Goal: Information Seeking & Learning: Check status

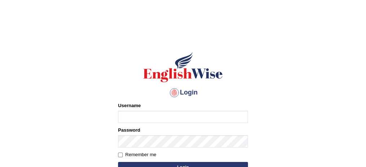
type input "532024"
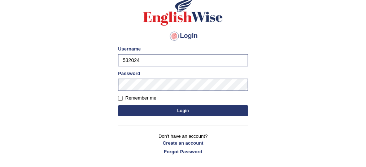
scroll to position [57, 0]
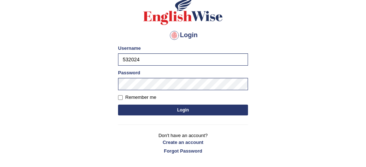
click at [172, 108] on button "Login" at bounding box center [183, 110] width 130 height 11
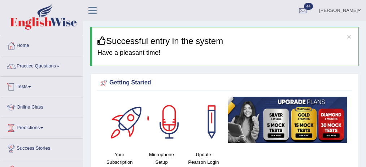
click at [27, 88] on link "Tests" at bounding box center [41, 86] width 82 height 18
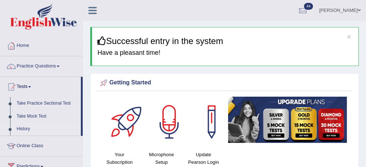
click at [24, 127] on link "History" at bounding box center [46, 129] width 67 height 13
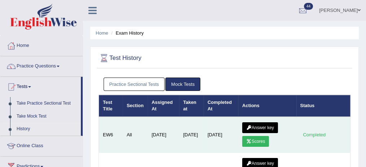
click at [253, 140] on link "Scores" at bounding box center [255, 141] width 27 height 11
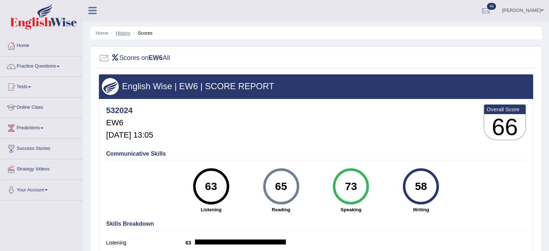
click at [122, 35] on link "History" at bounding box center [123, 32] width 14 height 5
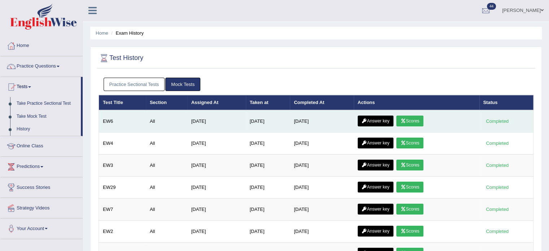
click at [376, 122] on link "Answer key" at bounding box center [376, 120] width 36 height 11
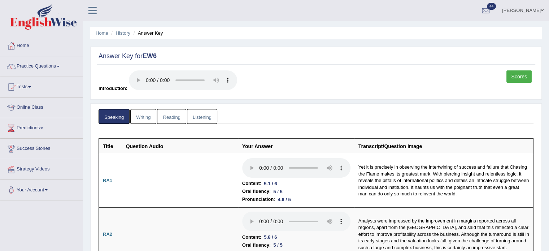
click at [150, 117] on link "Writing" at bounding box center [143, 116] width 26 height 15
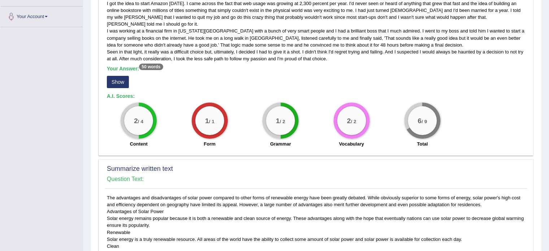
scroll to position [174, 0]
click at [117, 79] on button "Show" at bounding box center [118, 81] width 22 height 12
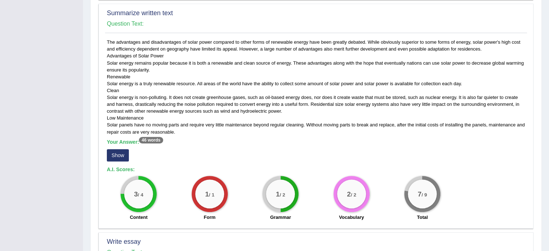
scroll to position [331, 0]
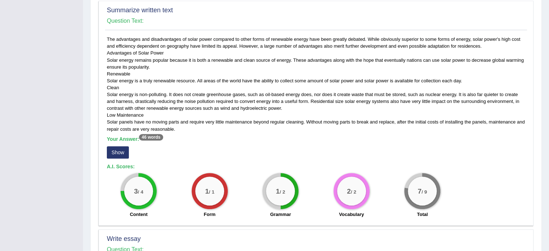
click at [113, 153] on button "Show" at bounding box center [118, 152] width 22 height 12
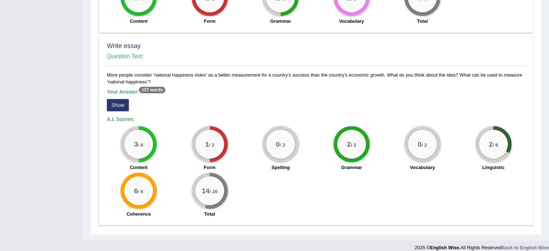
scroll to position [529, 0]
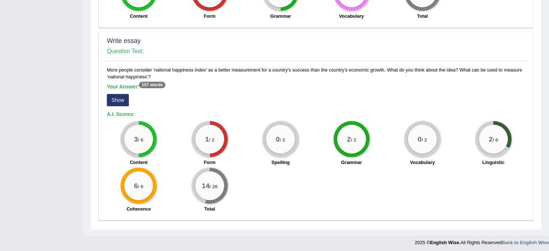
click at [117, 96] on button "Show" at bounding box center [118, 100] width 22 height 12
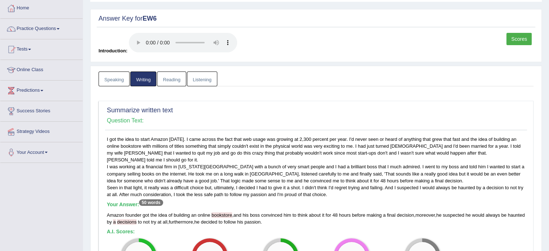
scroll to position [0, 0]
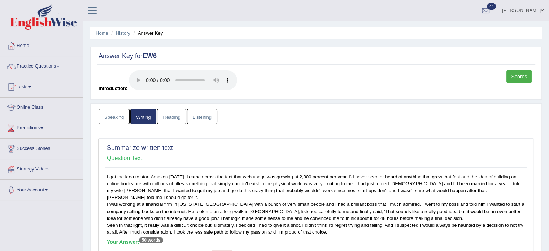
click at [205, 118] on link "Listening" at bounding box center [202, 116] width 30 height 15
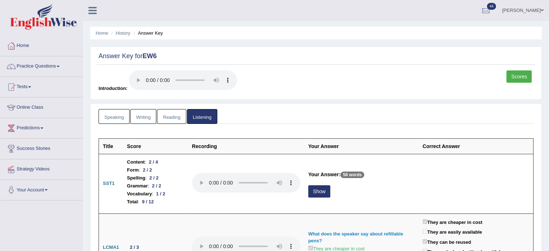
drag, startPoint x: 548, startPoint y: 27, endPoint x: 553, endPoint y: 34, distance: 8.2
click at [548, 34] on html "Toggle navigation Home Practice Questions Speaking Practice Read Aloud Repeat S…" at bounding box center [274, 125] width 549 height 251
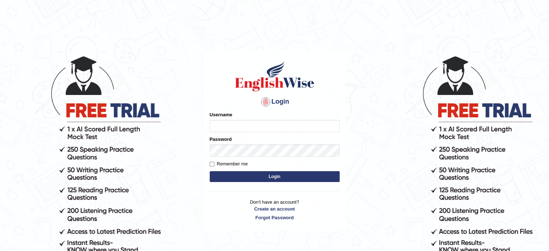
type input "532024"
click at [237, 176] on button "Login" at bounding box center [275, 176] width 130 height 11
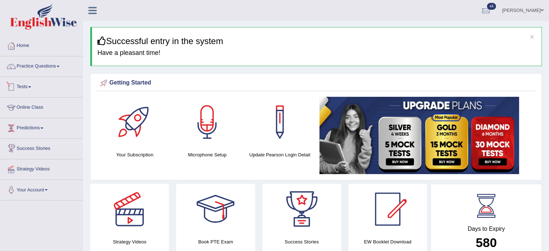
click at [26, 88] on link "Tests" at bounding box center [41, 86] width 82 height 18
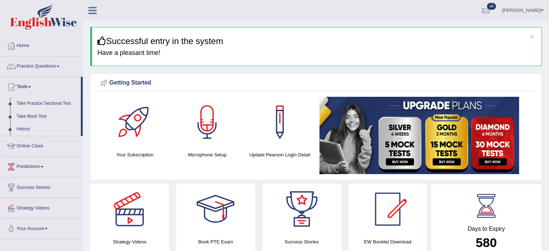
click at [28, 129] on link "History" at bounding box center [46, 129] width 67 height 13
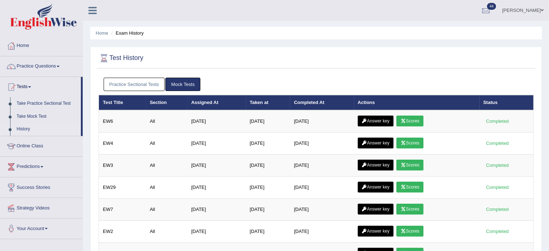
click at [136, 86] on link "Practice Sectional Tests" at bounding box center [134, 84] width 61 height 13
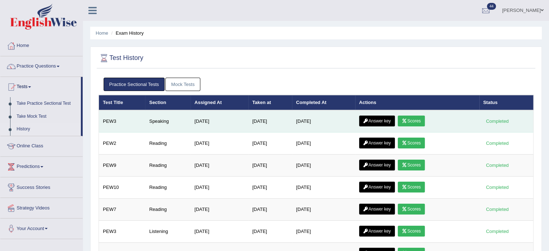
click at [372, 118] on link "Answer key" at bounding box center [377, 120] width 36 height 11
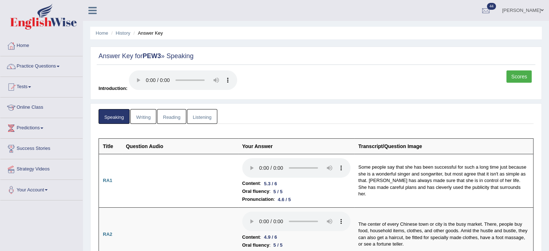
click at [175, 120] on link "Reading" at bounding box center [171, 116] width 29 height 15
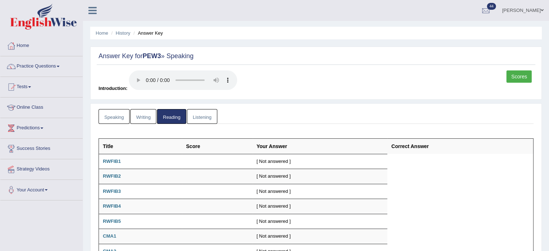
click at [137, 116] on link "Writing" at bounding box center [143, 116] width 26 height 15
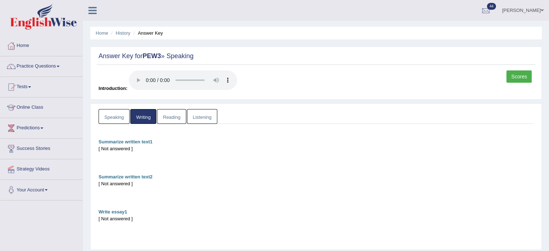
click at [113, 112] on link "Speaking" at bounding box center [113, 116] width 31 height 15
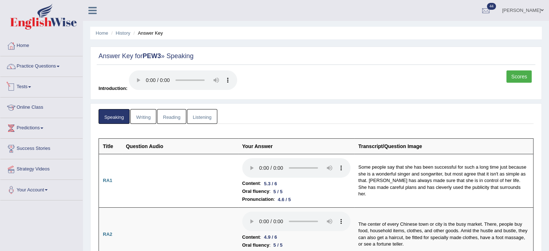
click at [34, 87] on link "Tests" at bounding box center [41, 86] width 82 height 18
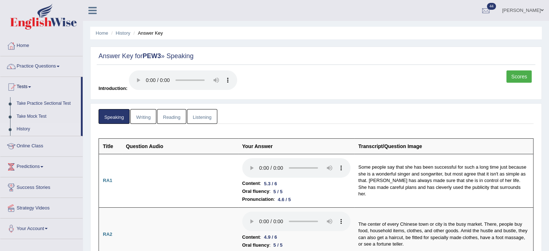
click at [27, 127] on link "History" at bounding box center [46, 129] width 67 height 13
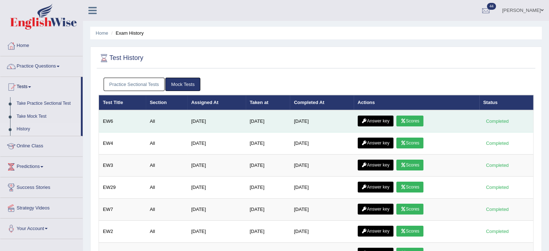
click at [416, 118] on link "Scores" at bounding box center [409, 120] width 27 height 11
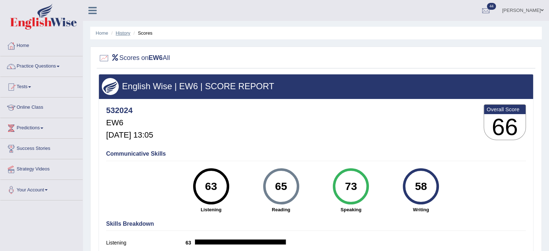
click at [124, 31] on link "History" at bounding box center [123, 32] width 14 height 5
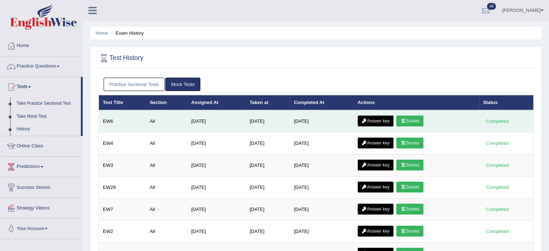
click at [371, 118] on link "Answer key" at bounding box center [376, 120] width 36 height 11
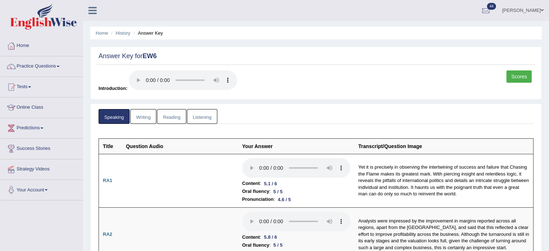
click at [167, 115] on link "Reading" at bounding box center [171, 116] width 29 height 15
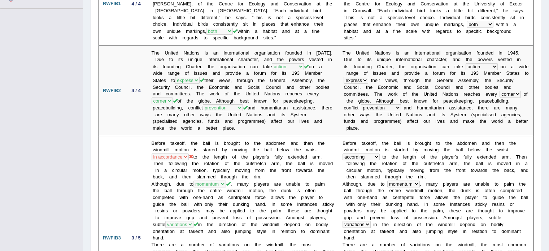
scroll to position [196, 0]
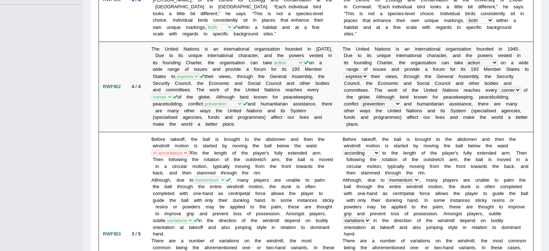
drag, startPoint x: 554, startPoint y: 27, endPoint x: 554, endPoint y: 56, distance: 28.5
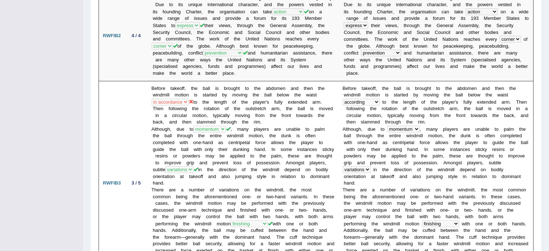
scroll to position [244, 0]
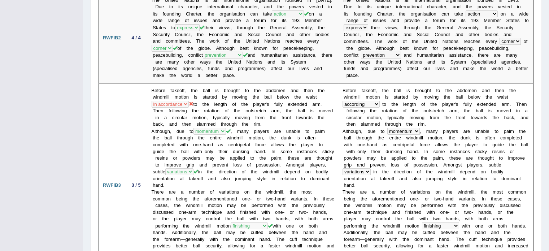
drag, startPoint x: 546, startPoint y: 49, endPoint x: 554, endPoint y: 54, distance: 9.3
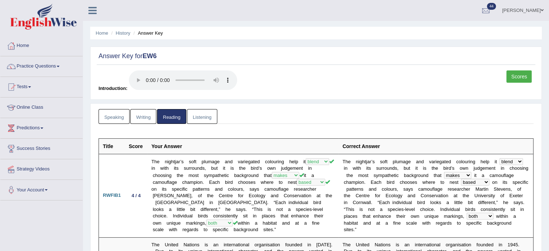
click at [115, 113] on link "Speaking" at bounding box center [113, 116] width 31 height 15
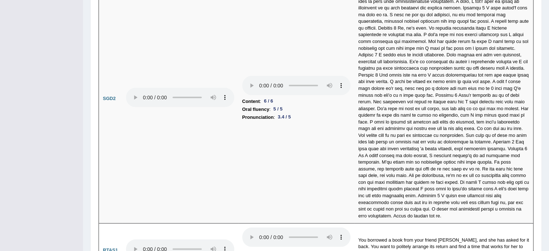
scroll to position [2235, 0]
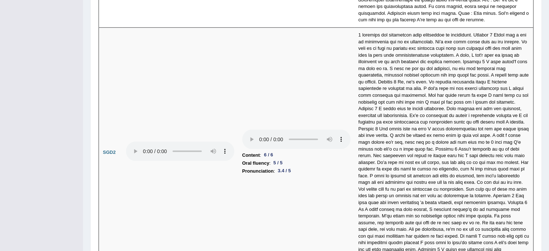
scroll to position [2055, 0]
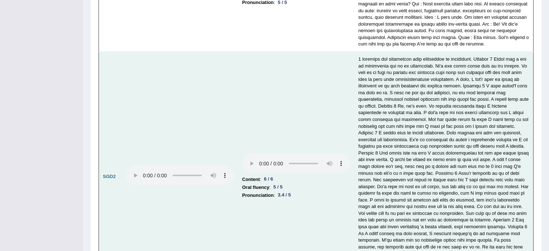
click at [320, 209] on td "Content : 6 / 6 Oral fluency : 5 / 5 Pronunciation : 3.4 / 5" at bounding box center [296, 176] width 116 height 249
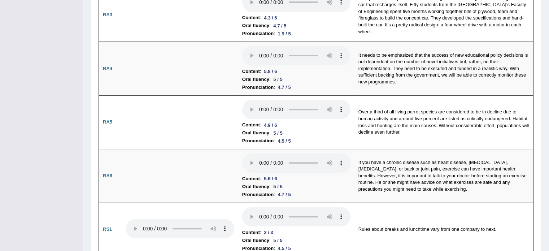
scroll to position [0, 0]
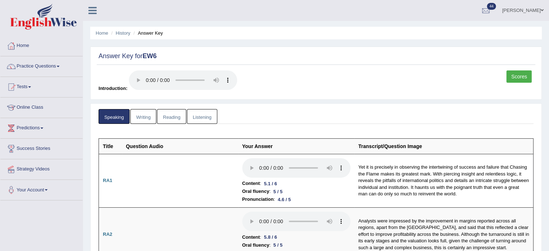
click at [523, 77] on link "Scores" at bounding box center [518, 76] width 25 height 12
